Goal: Find specific page/section: Find specific page/section

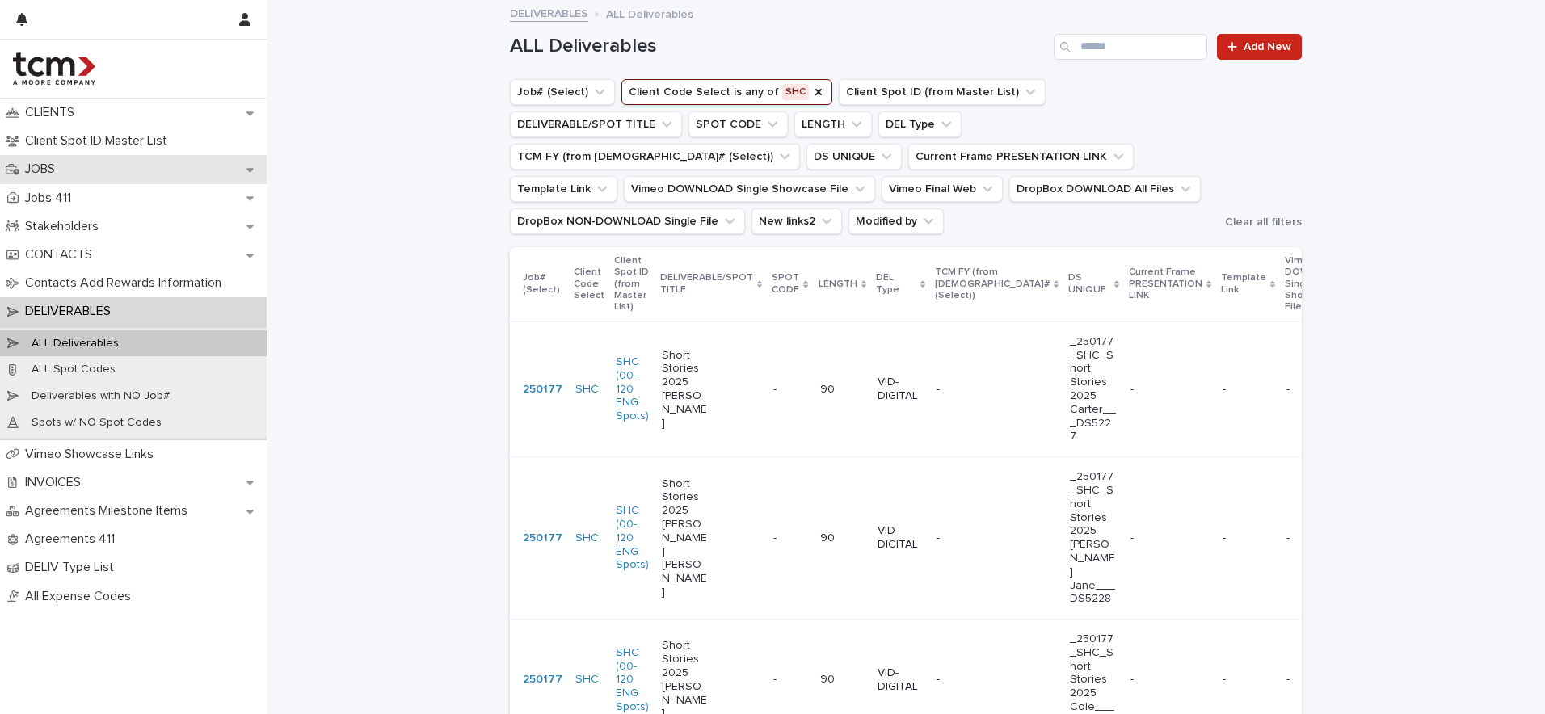
click at [90, 165] on div "JOBS" at bounding box center [133, 169] width 267 height 28
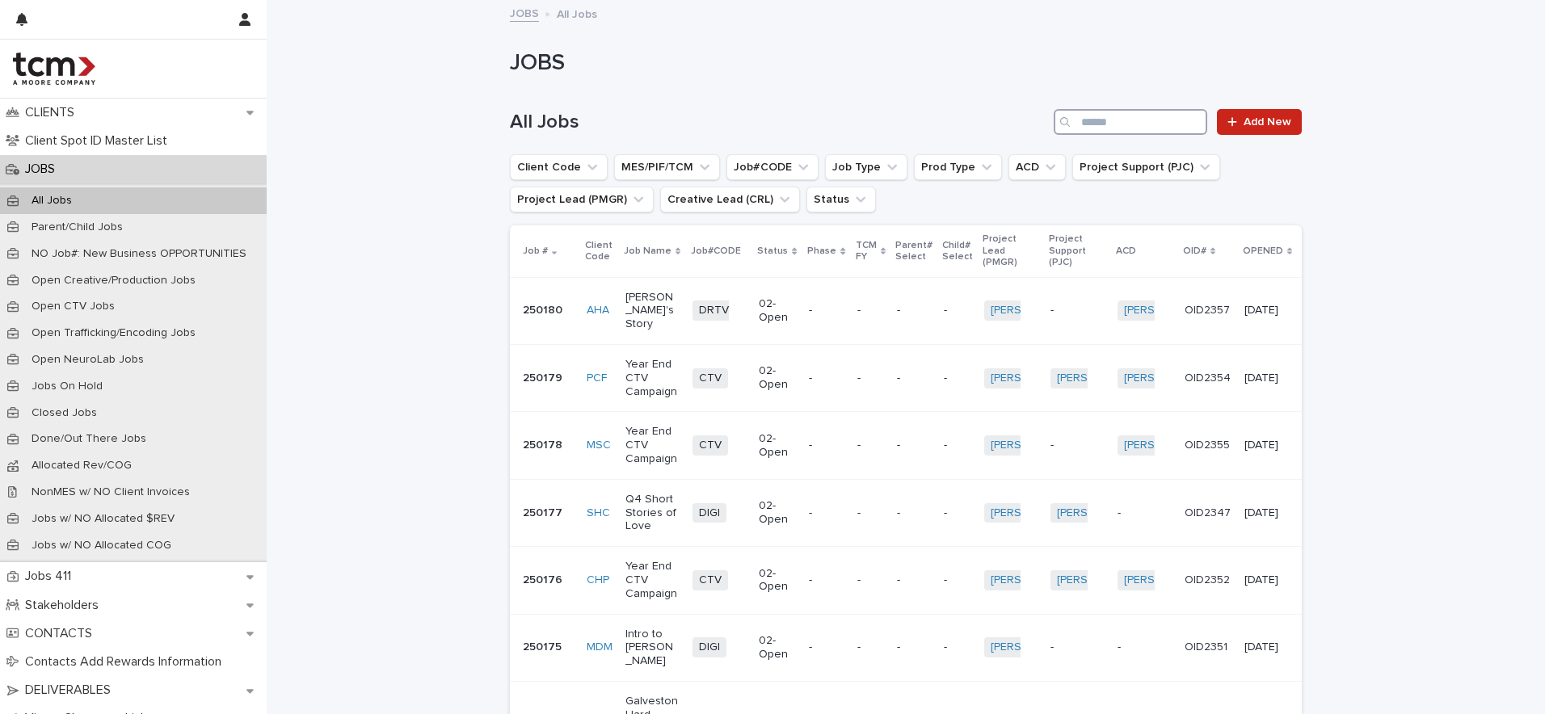
click at [1125, 120] on input "Search" at bounding box center [1129, 122] width 153 height 26
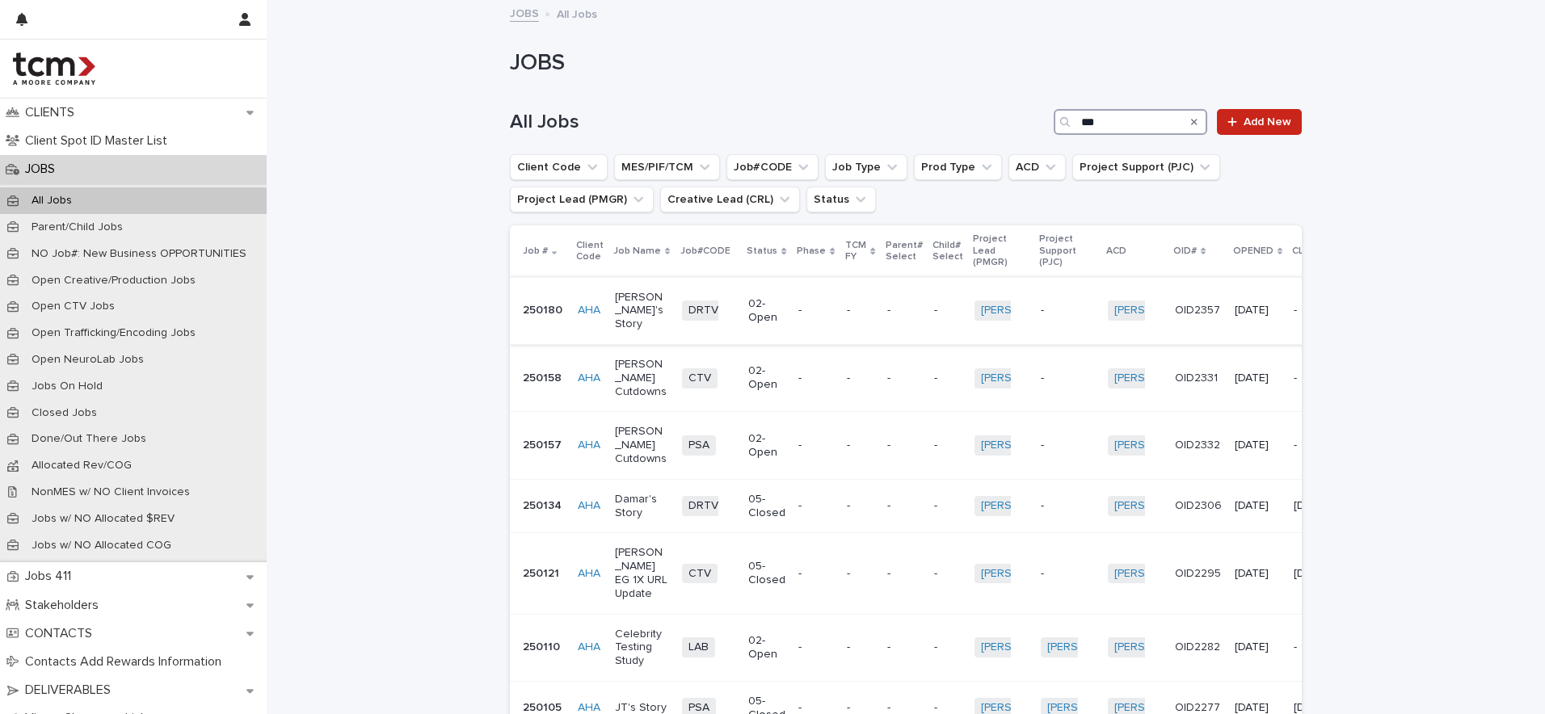
type input "***"
click at [620, 306] on p "Jane's Story" at bounding box center [642, 311] width 54 height 40
